Goal: Transaction & Acquisition: Purchase product/service

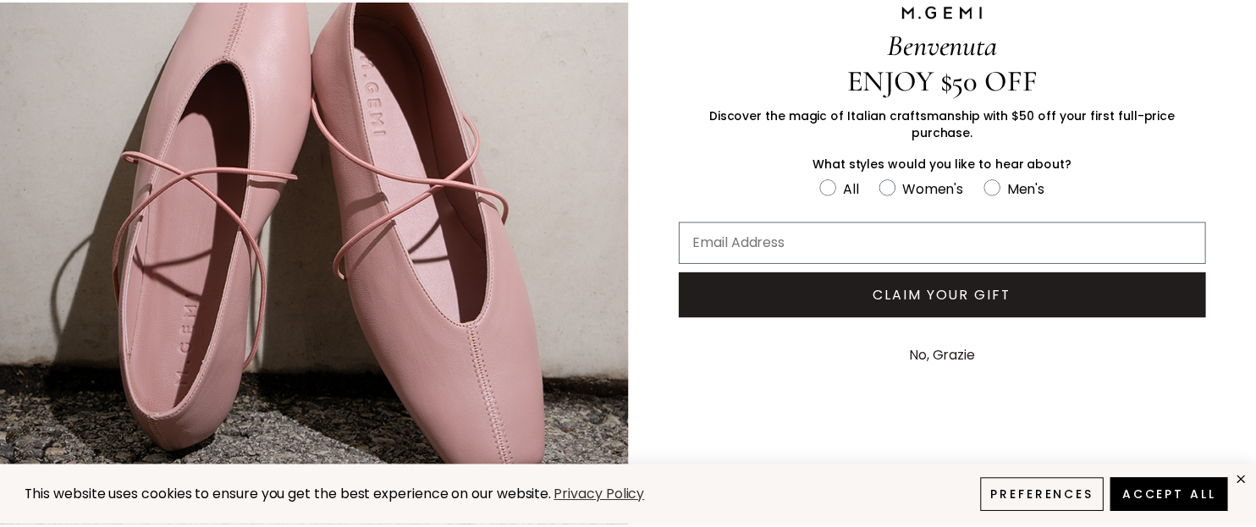
scroll to position [176, 0]
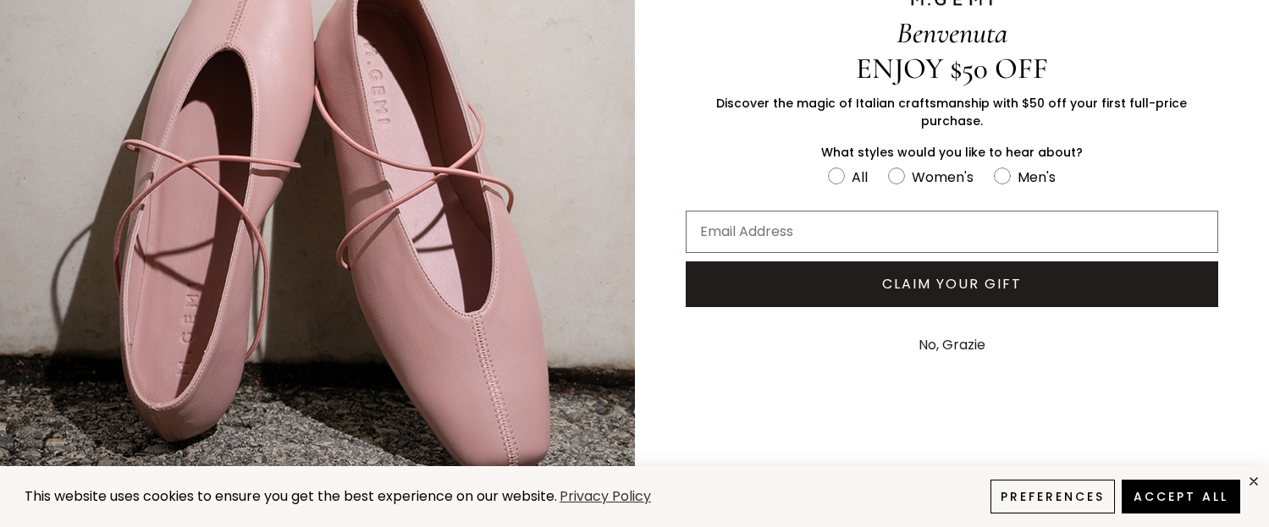
click at [956, 330] on button "No, Grazie" at bounding box center [952, 345] width 84 height 42
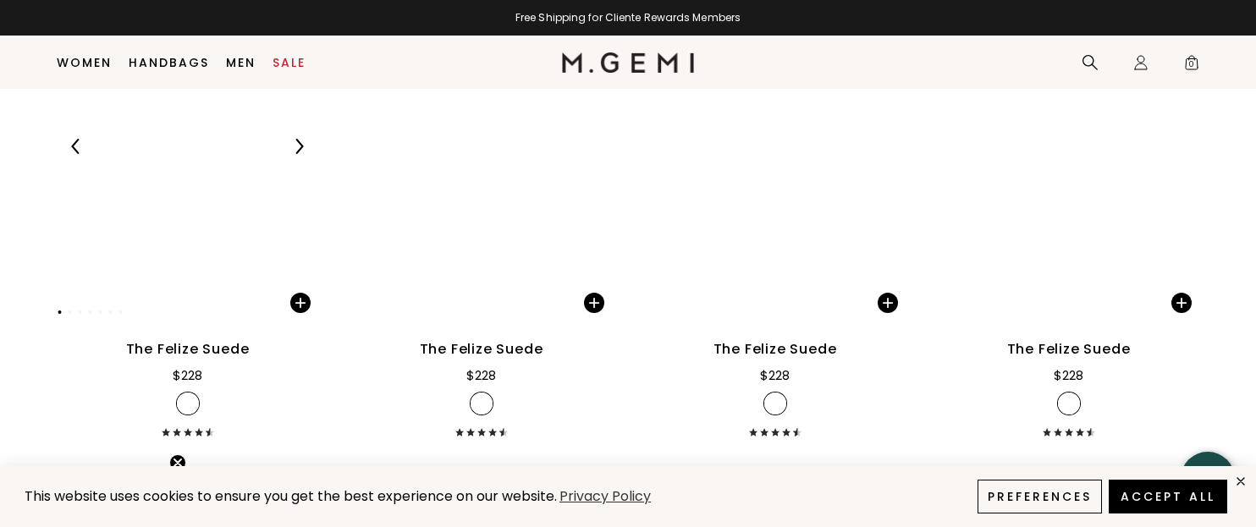
scroll to position [2927, 0]
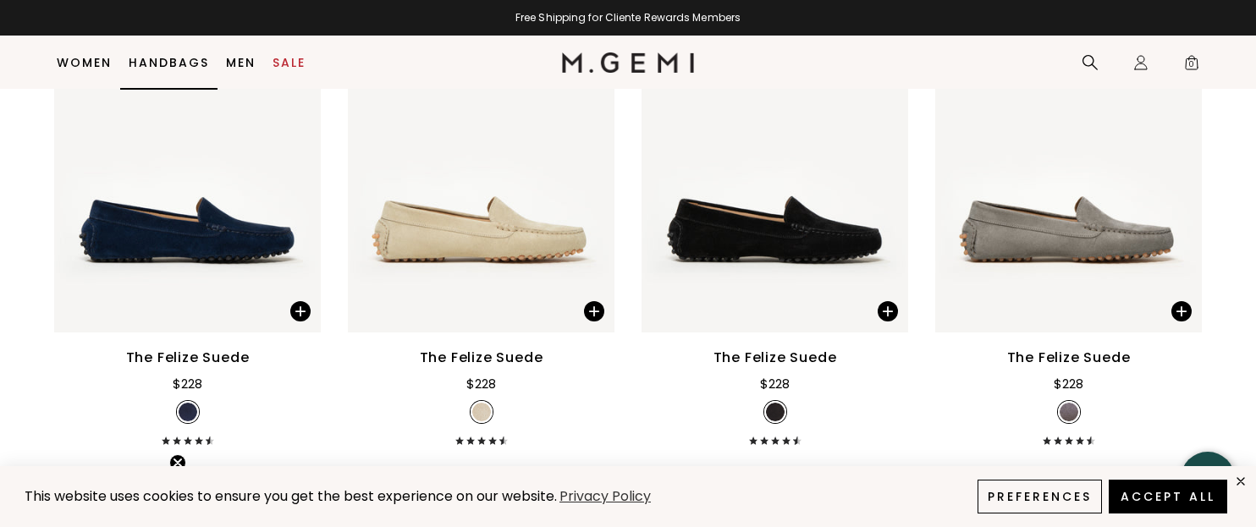
click at [170, 63] on link "Handbags" at bounding box center [169, 63] width 80 height 14
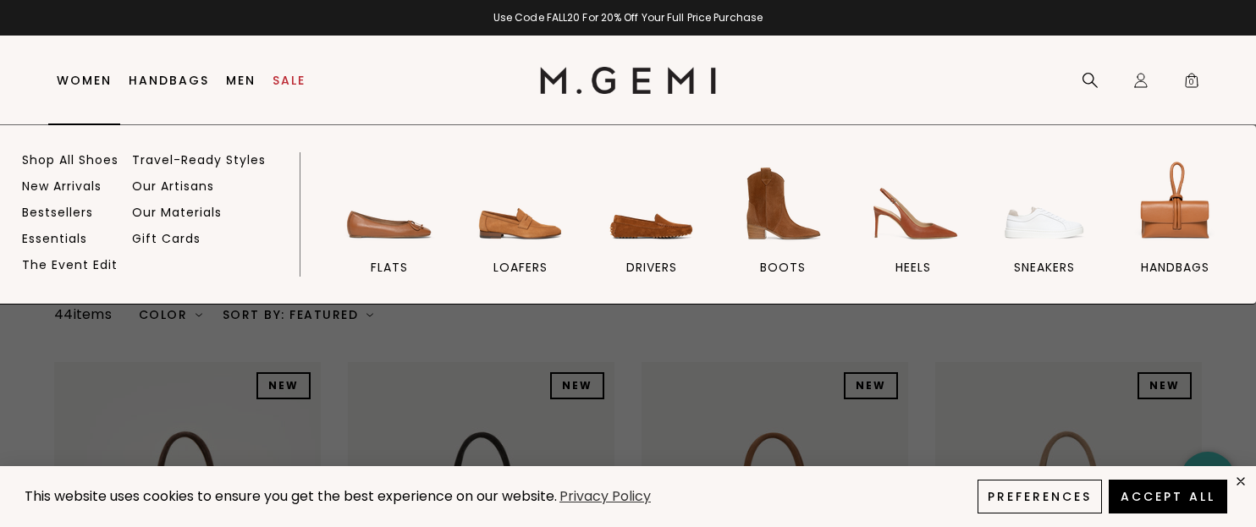
click at [80, 80] on link "Women" at bounding box center [84, 81] width 55 height 14
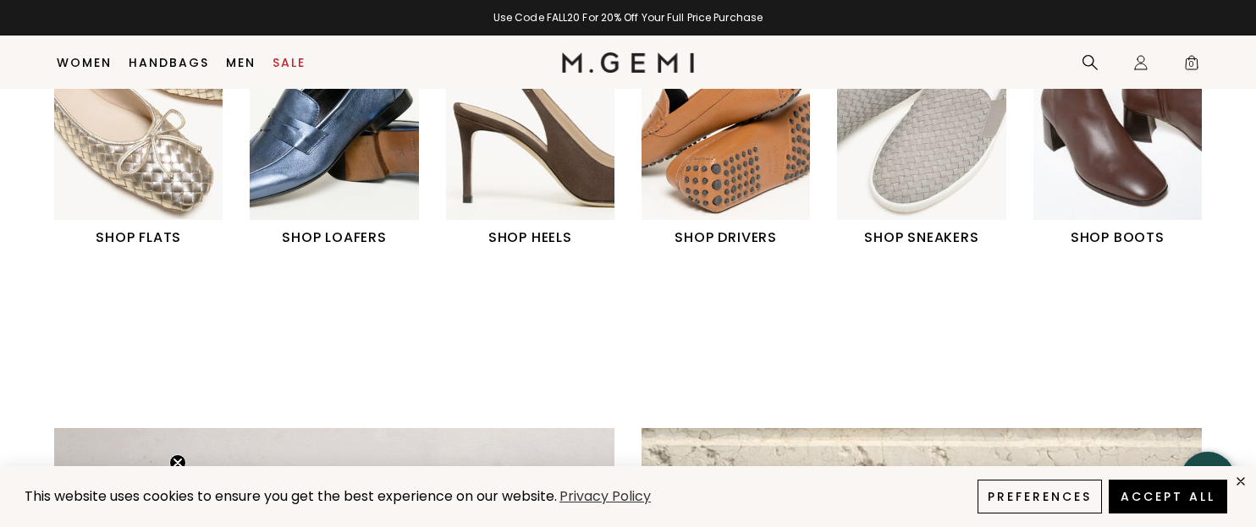
scroll to position [642, 0]
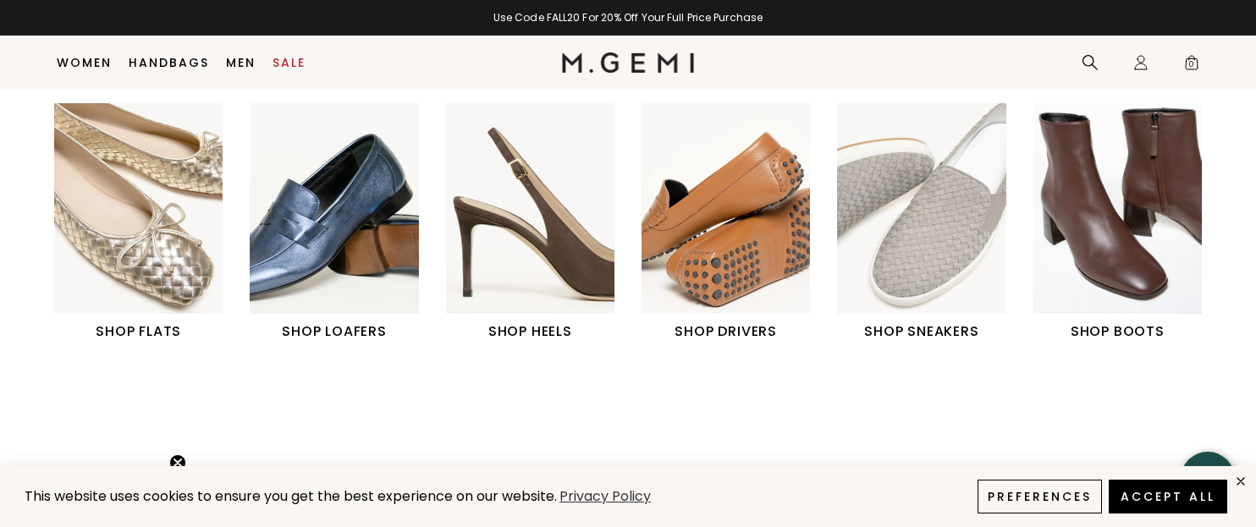
click at [336, 235] on img "2 / 6" at bounding box center [334, 208] width 168 height 211
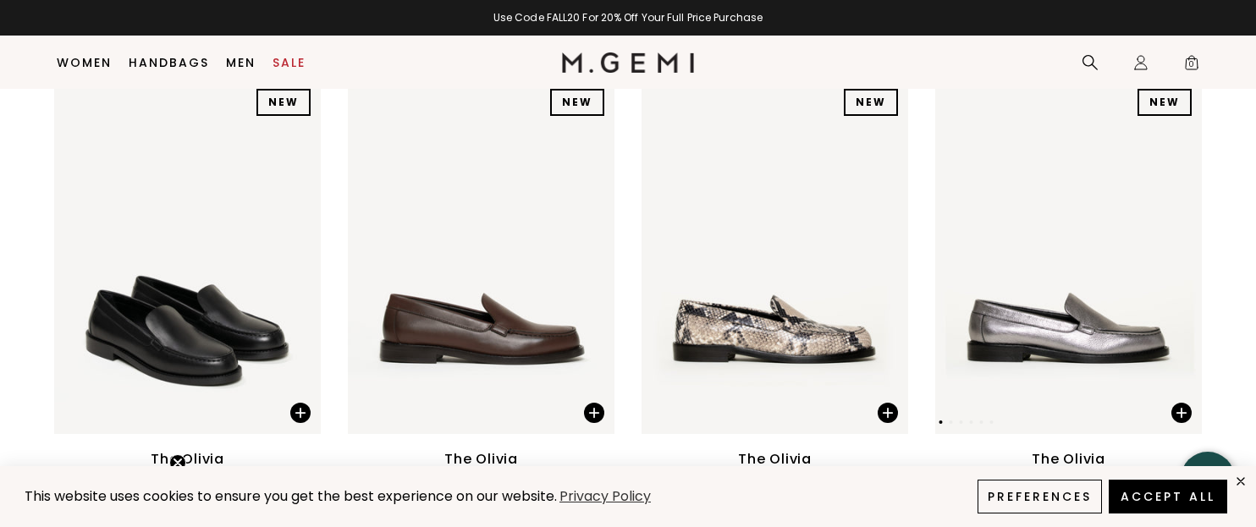
scroll to position [303, 0]
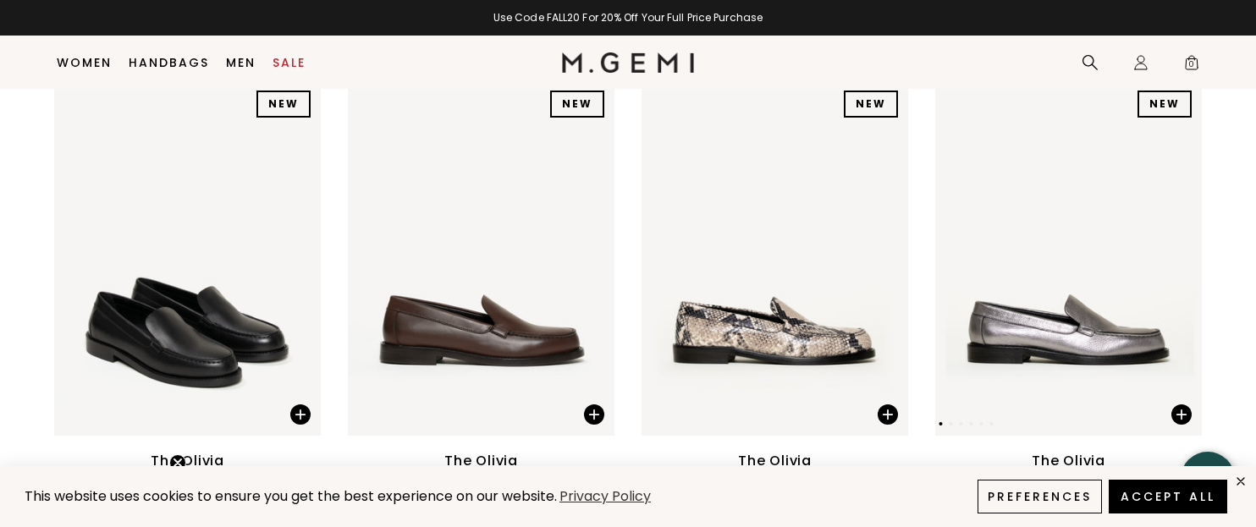
click at [1183, 405] on span at bounding box center [1182, 415] width 20 height 20
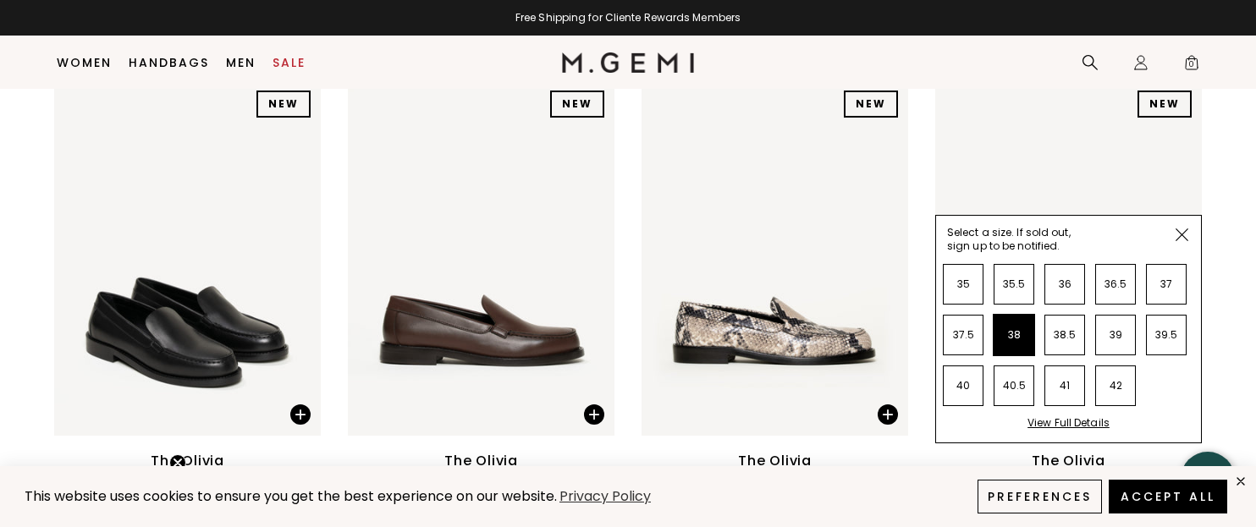
click at [1021, 315] on li "38" at bounding box center [1014, 335] width 41 height 41
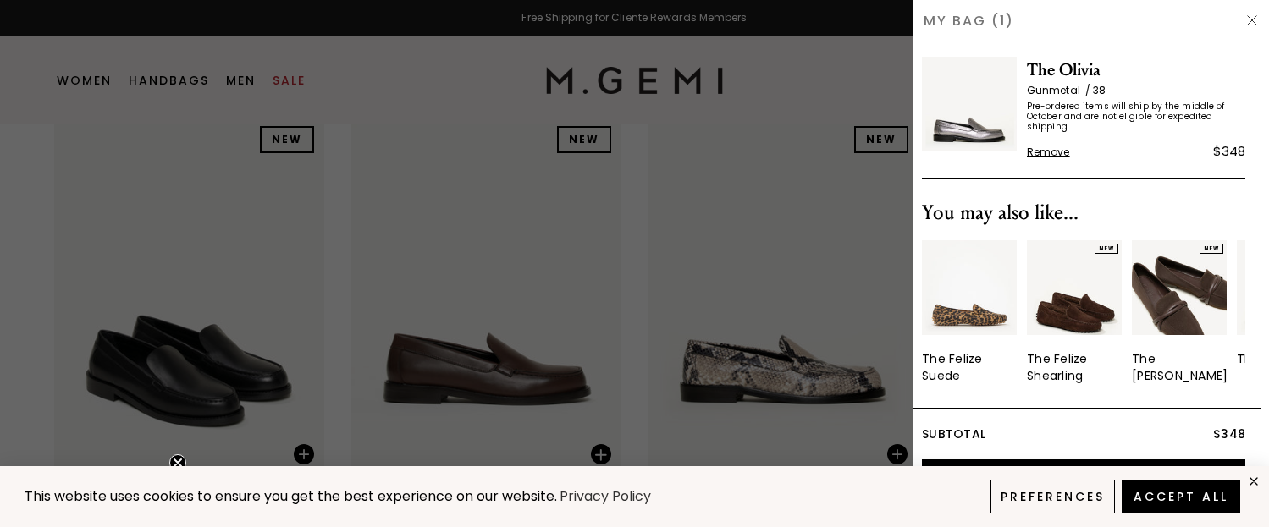
scroll to position [0, 0]
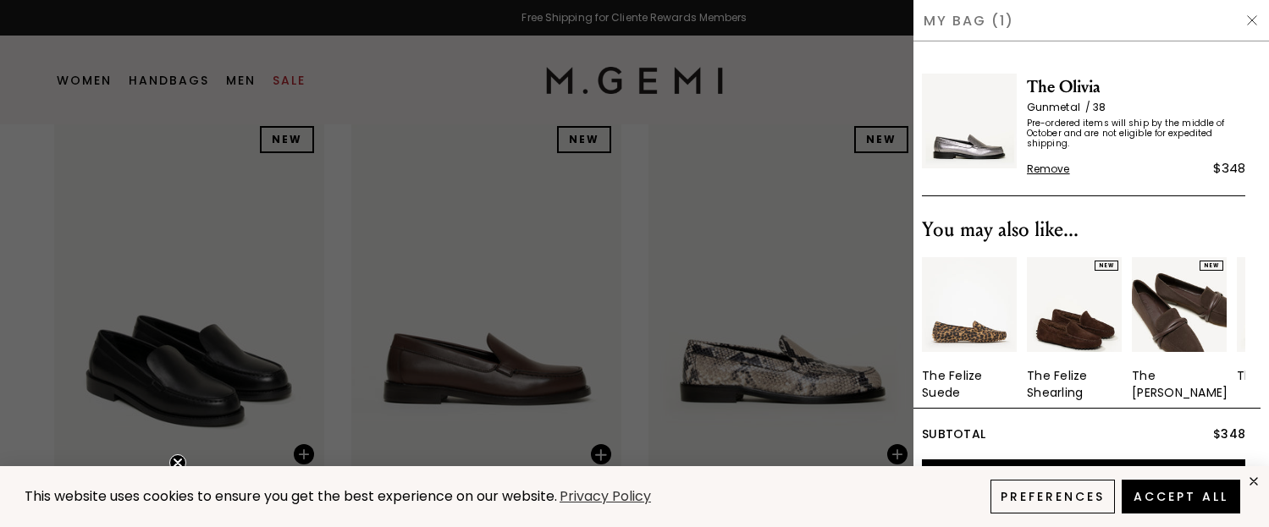
click at [685, 43] on div at bounding box center [634, 263] width 1269 height 527
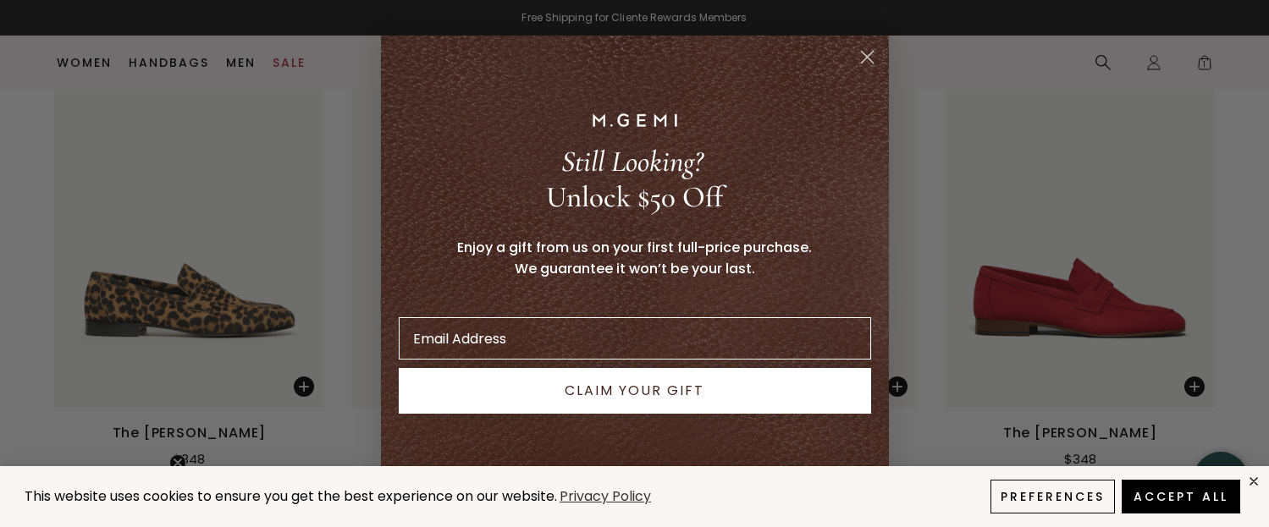
scroll to position [1377, 0]
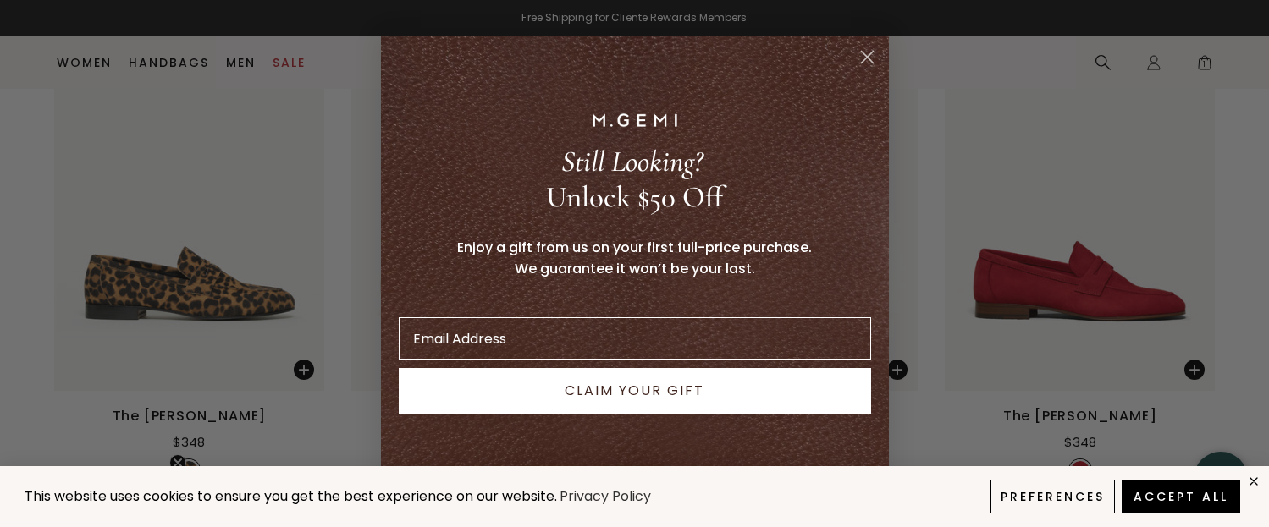
click at [868, 48] on circle "Close dialog" at bounding box center [866, 56] width 28 height 28
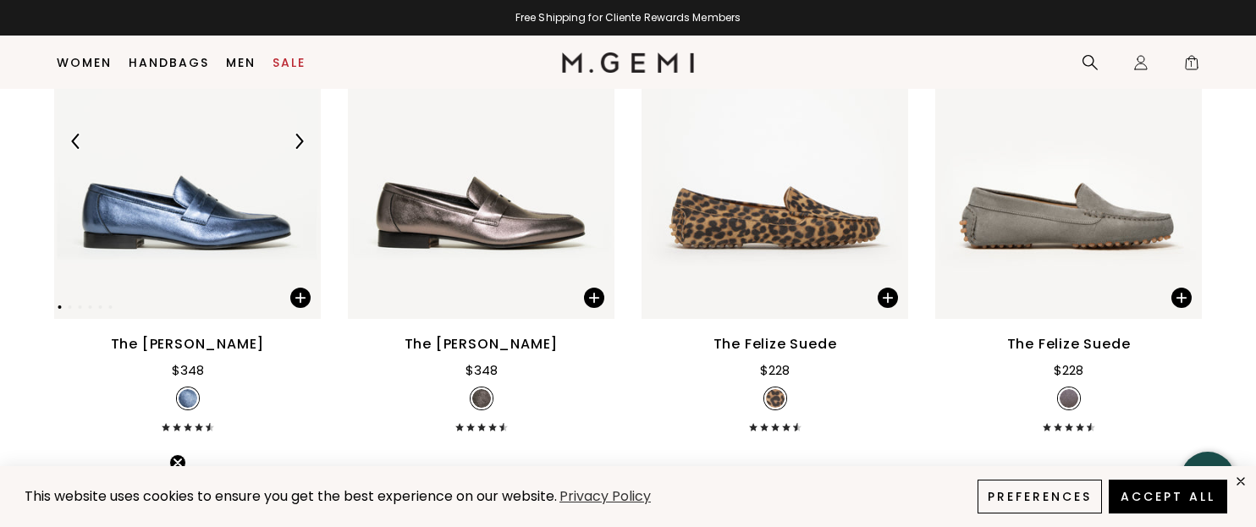
scroll to position [2468, 0]
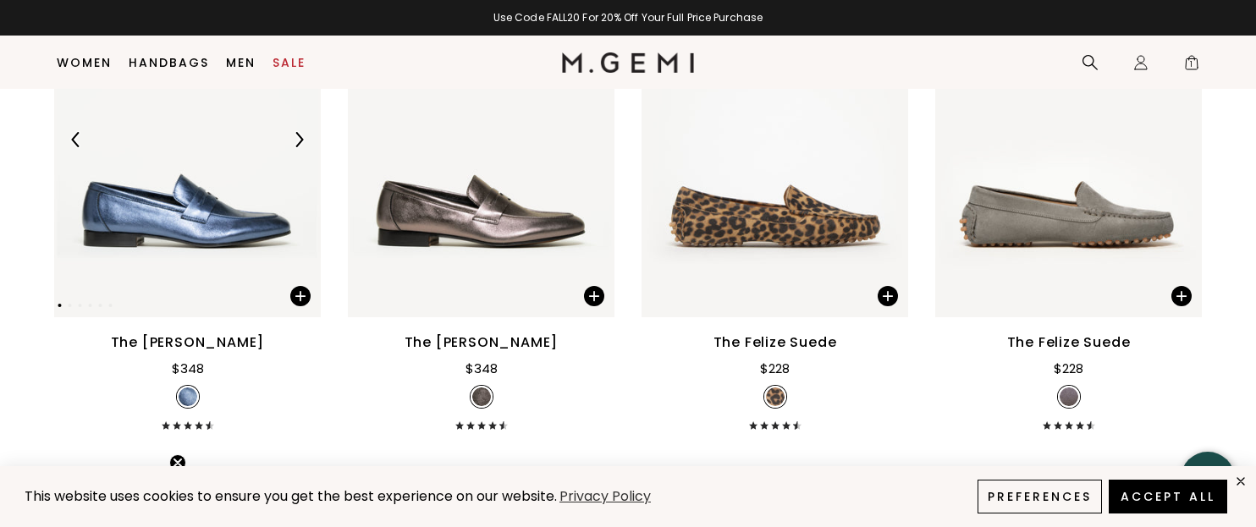
click at [190, 195] on img at bounding box center [187, 140] width 267 height 356
click at [299, 286] on span at bounding box center [300, 296] width 20 height 20
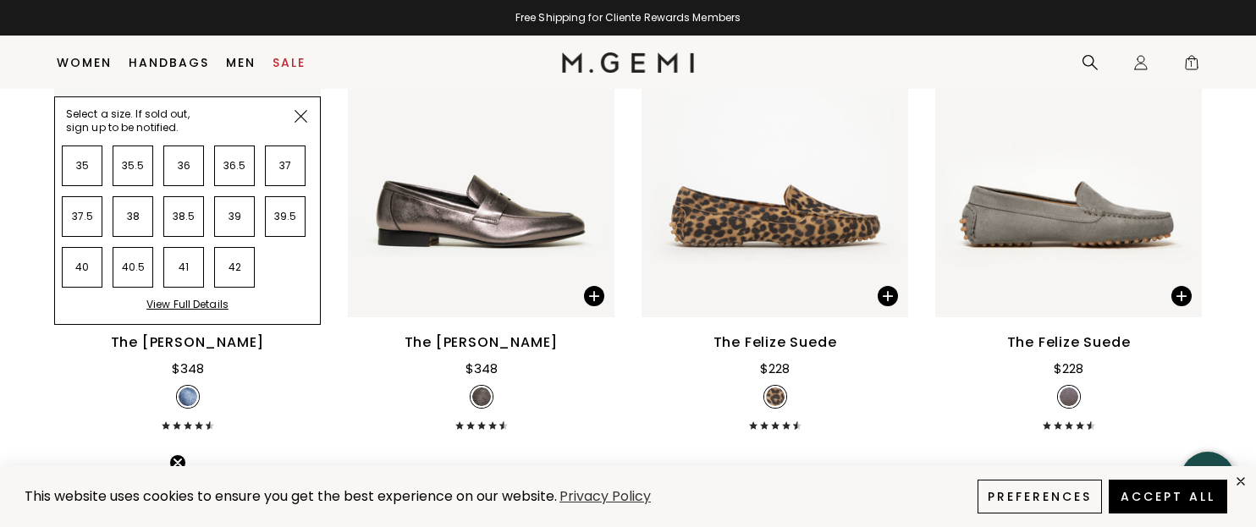
click at [211, 298] on div "View Full Details" at bounding box center [187, 311] width 82 height 26
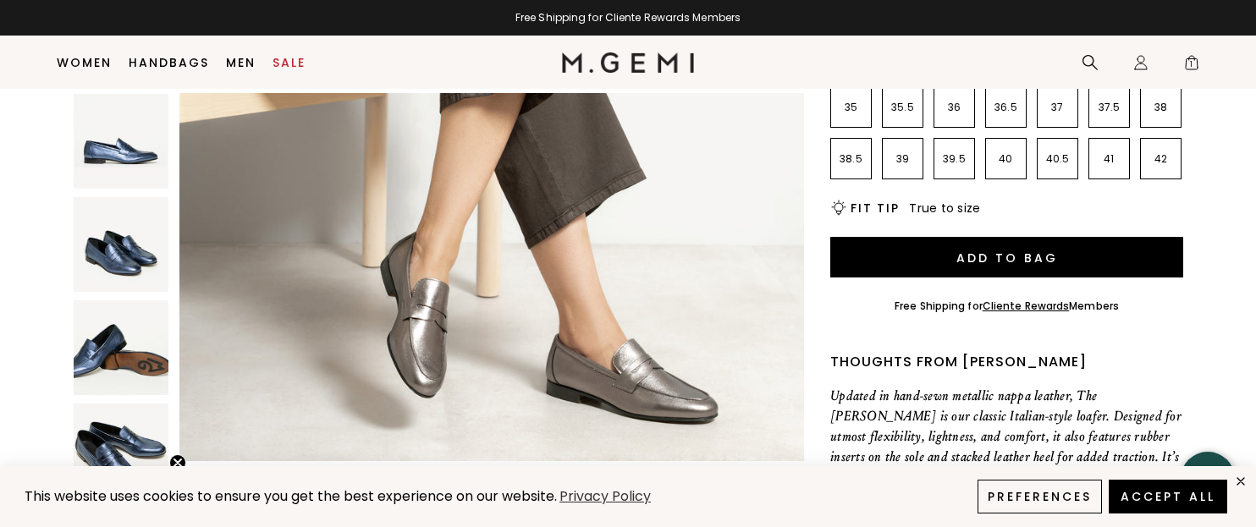
scroll to position [134, 0]
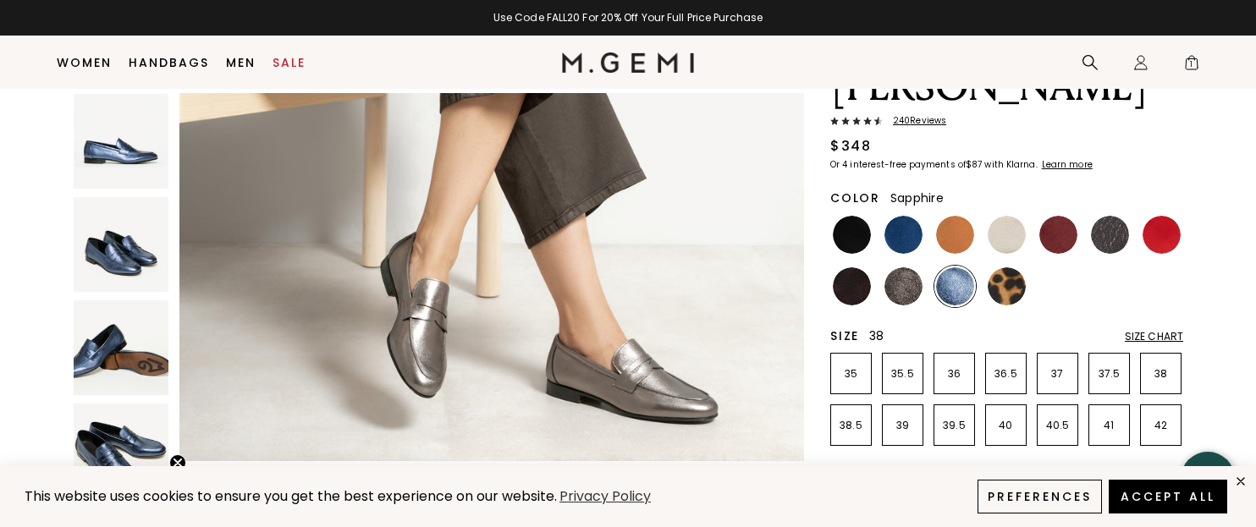
click at [1172, 353] on li "38" at bounding box center [1160, 373] width 41 height 41
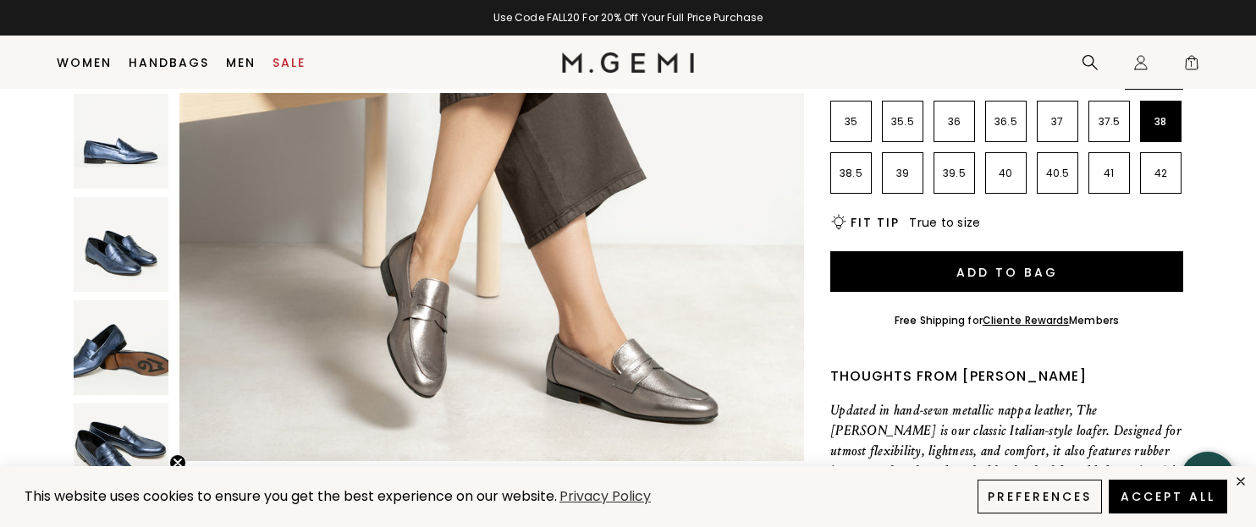
scroll to position [388, 0]
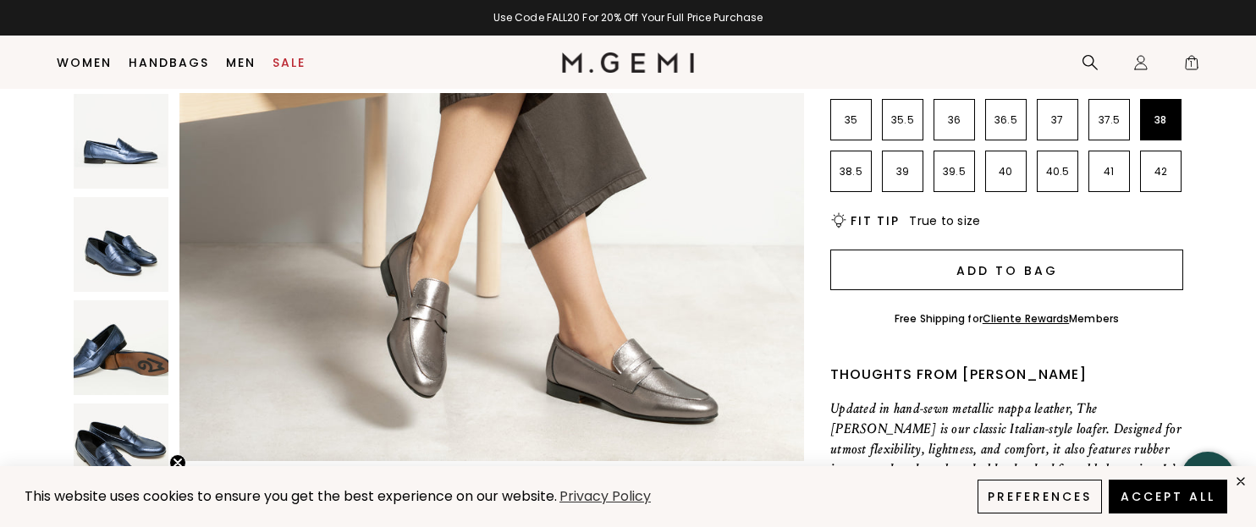
click at [980, 250] on button "Add to Bag" at bounding box center [1006, 270] width 353 height 41
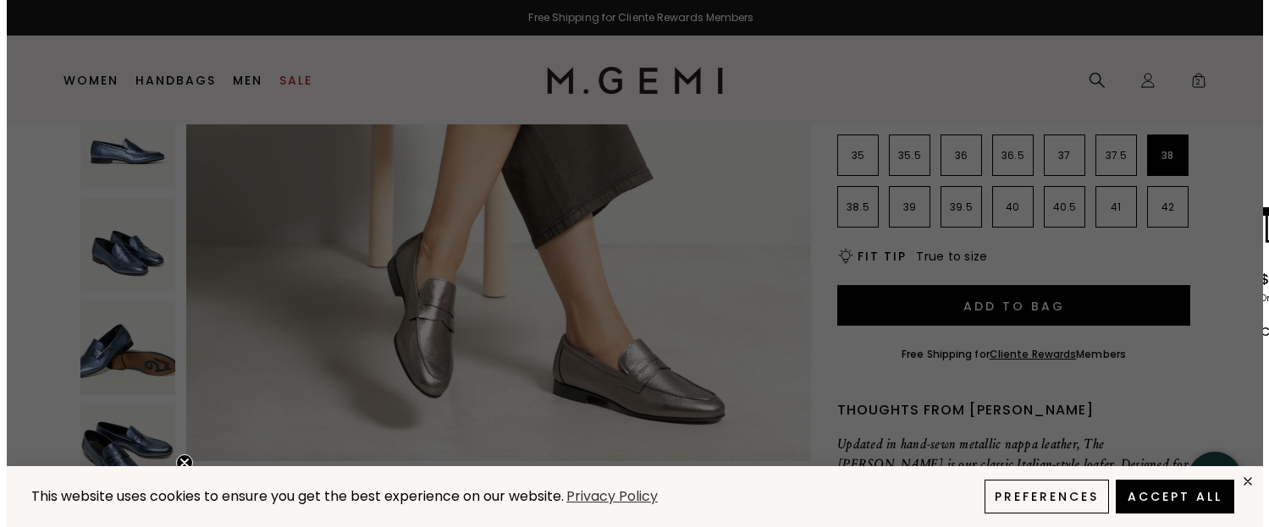
scroll to position [0, 0]
